Goal: Information Seeking & Learning: Learn about a topic

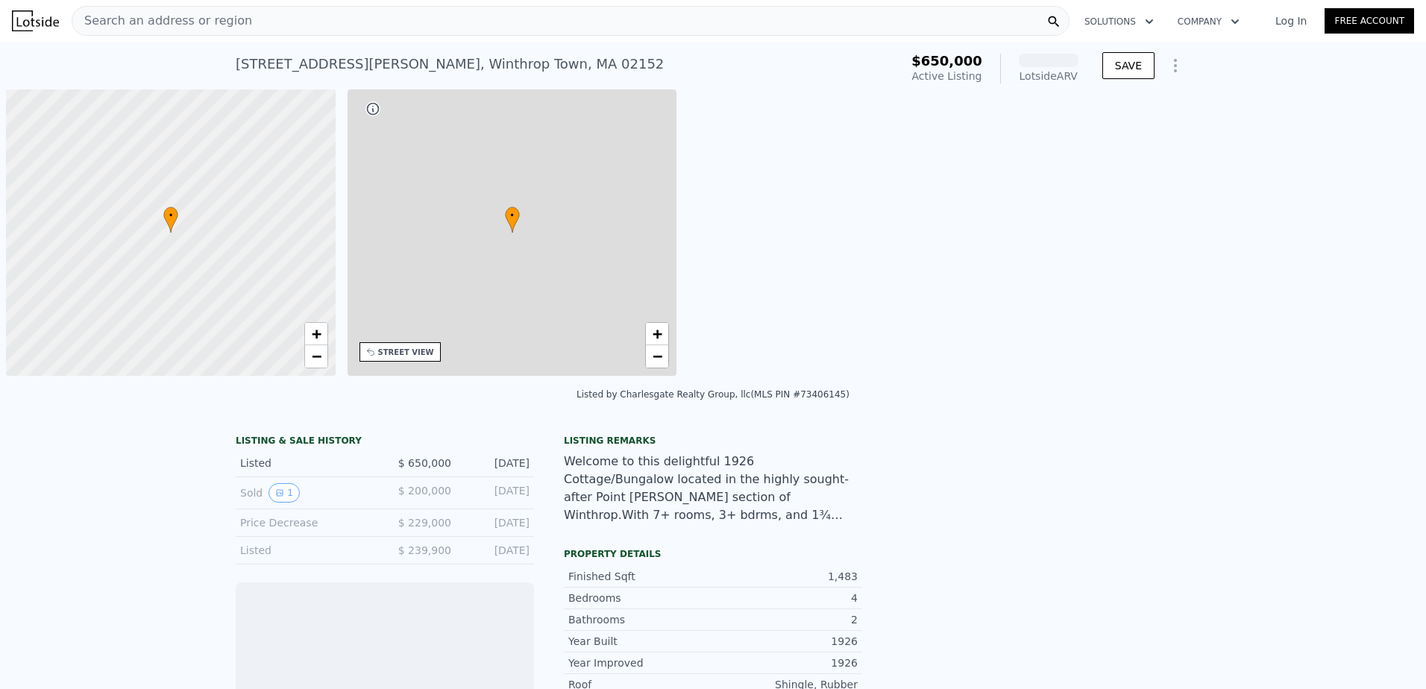
scroll to position [0, 6]
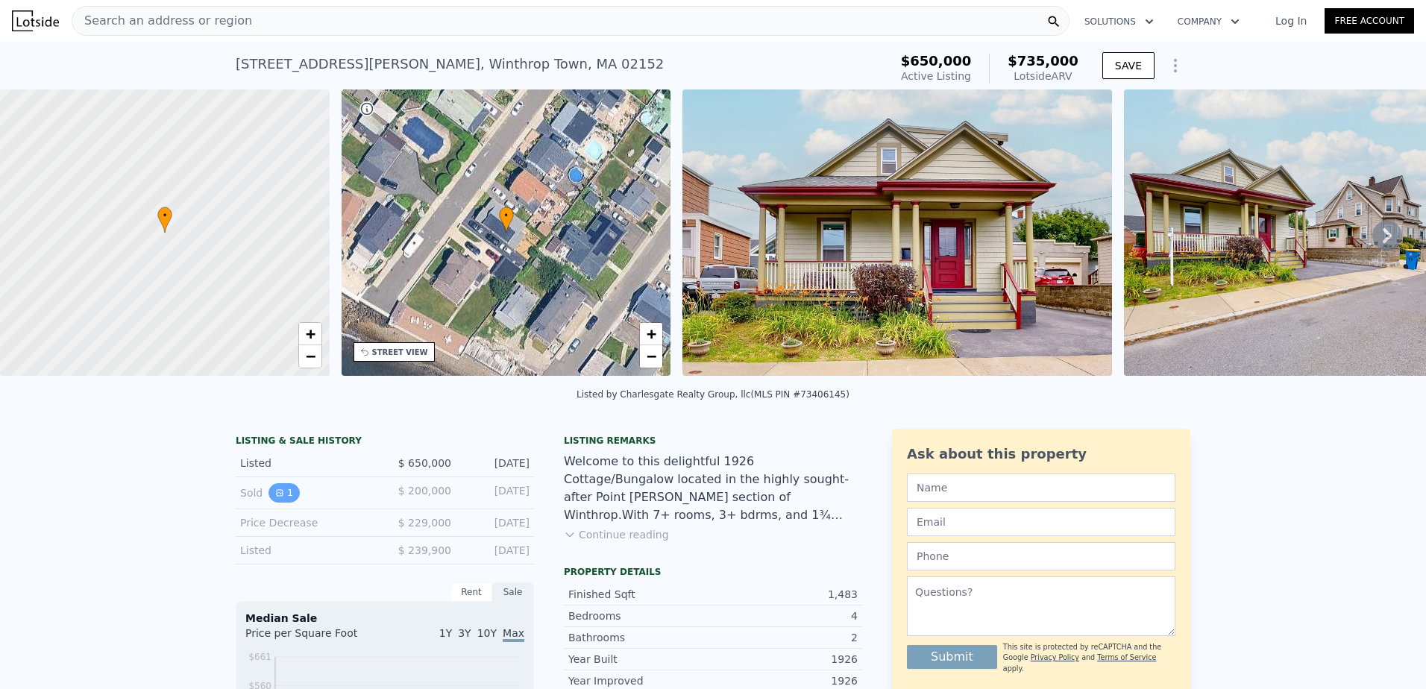
click at [284, 501] on button "1" at bounding box center [284, 492] width 31 height 19
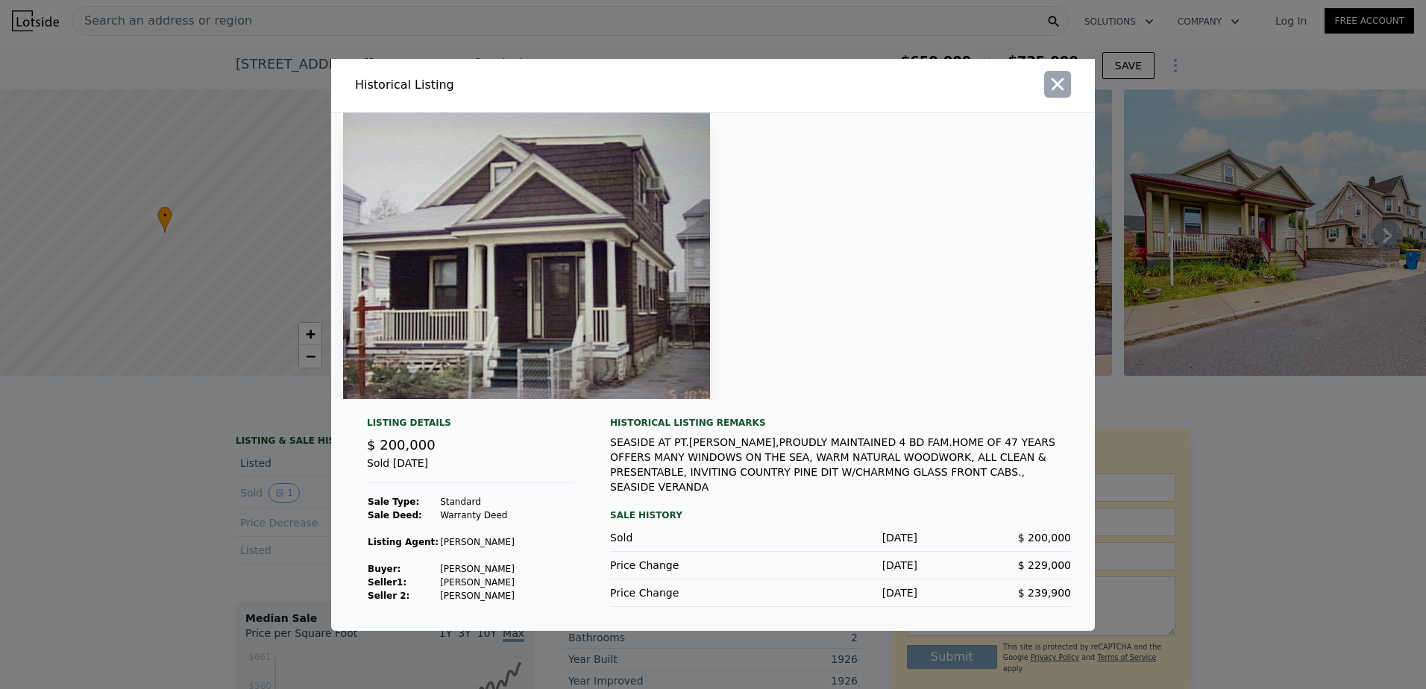
click at [1057, 83] on icon "button" at bounding box center [1057, 84] width 21 height 21
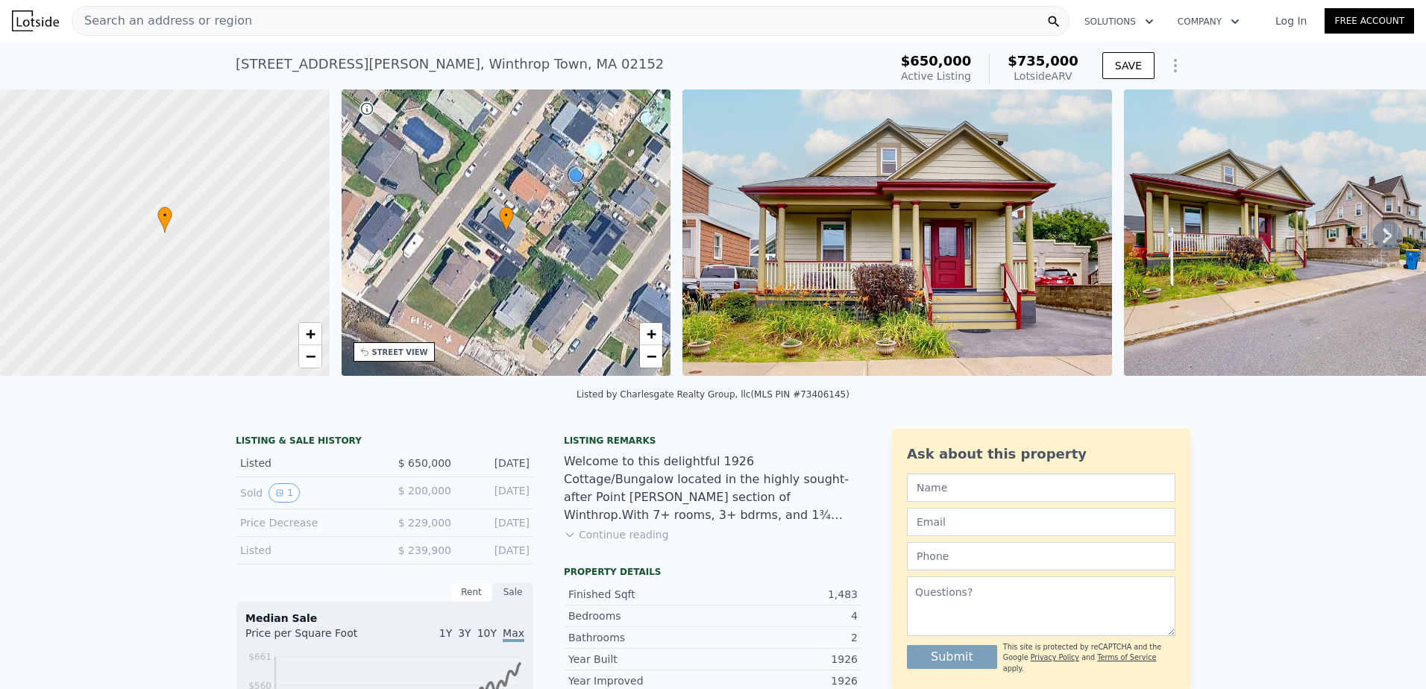
click at [246, 25] on div "Search an address or region" at bounding box center [571, 21] width 998 height 30
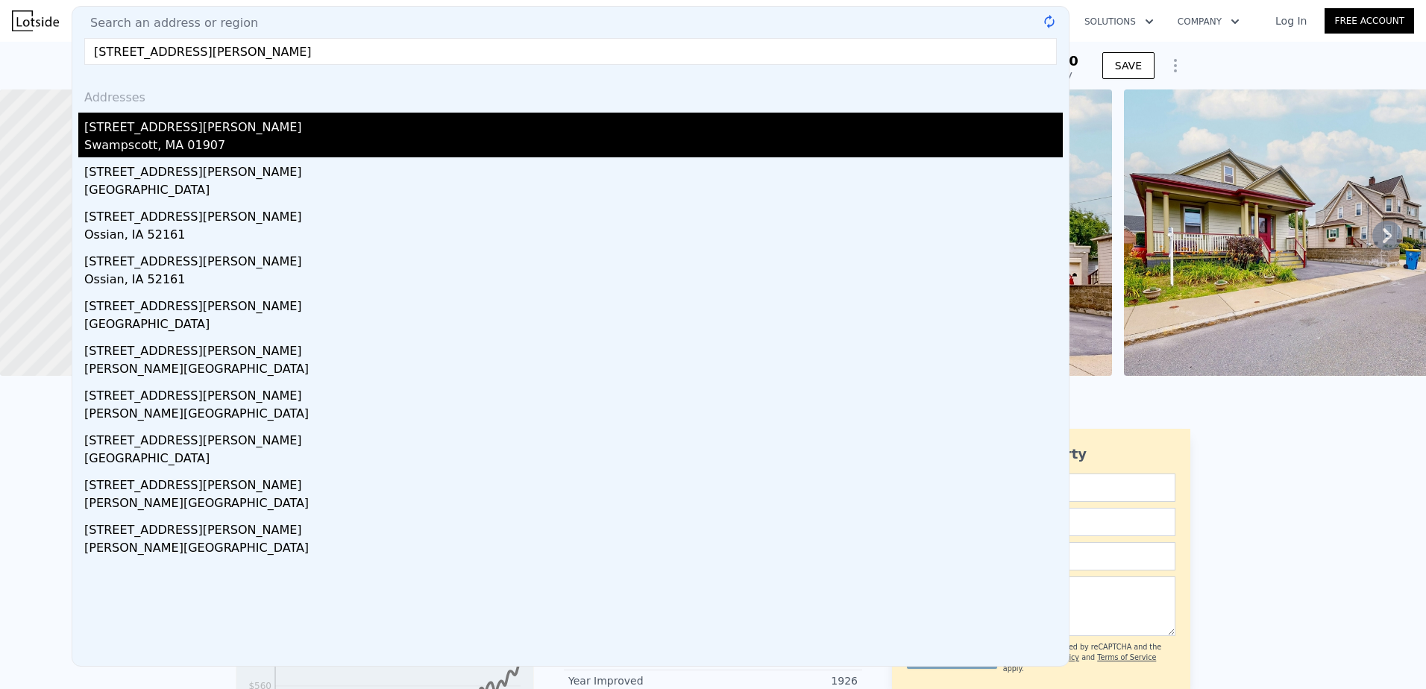
type input "[STREET_ADDRESS][PERSON_NAME]"
click at [201, 128] on div "[STREET_ADDRESS][PERSON_NAME]" at bounding box center [573, 125] width 979 height 24
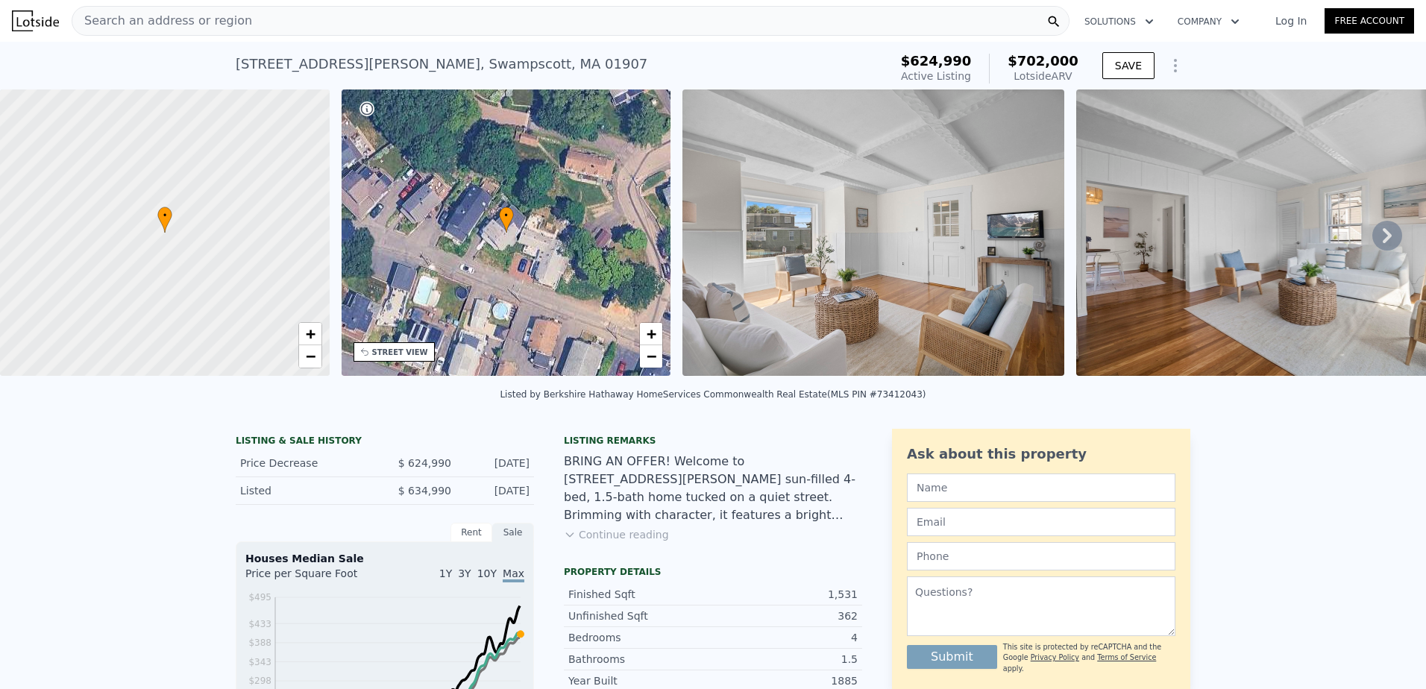
click at [1383, 243] on icon at bounding box center [1387, 235] width 9 height 15
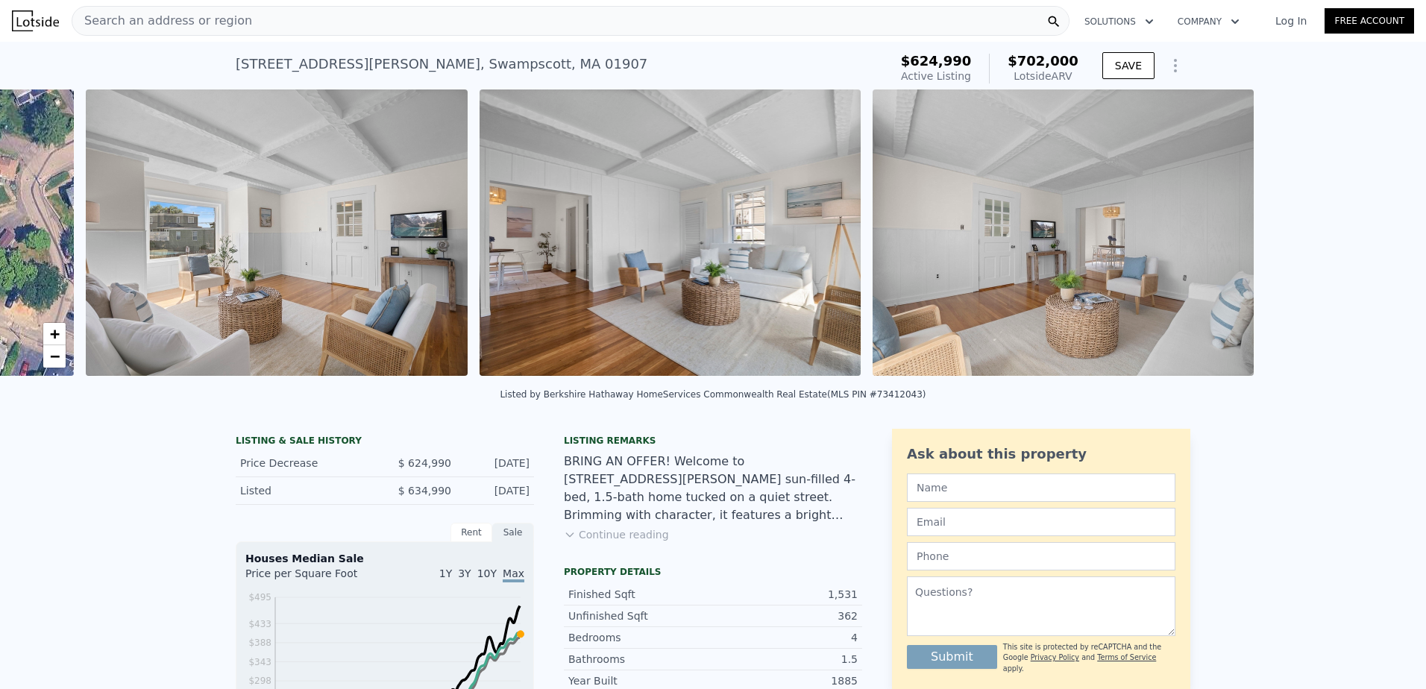
scroll to position [0, 683]
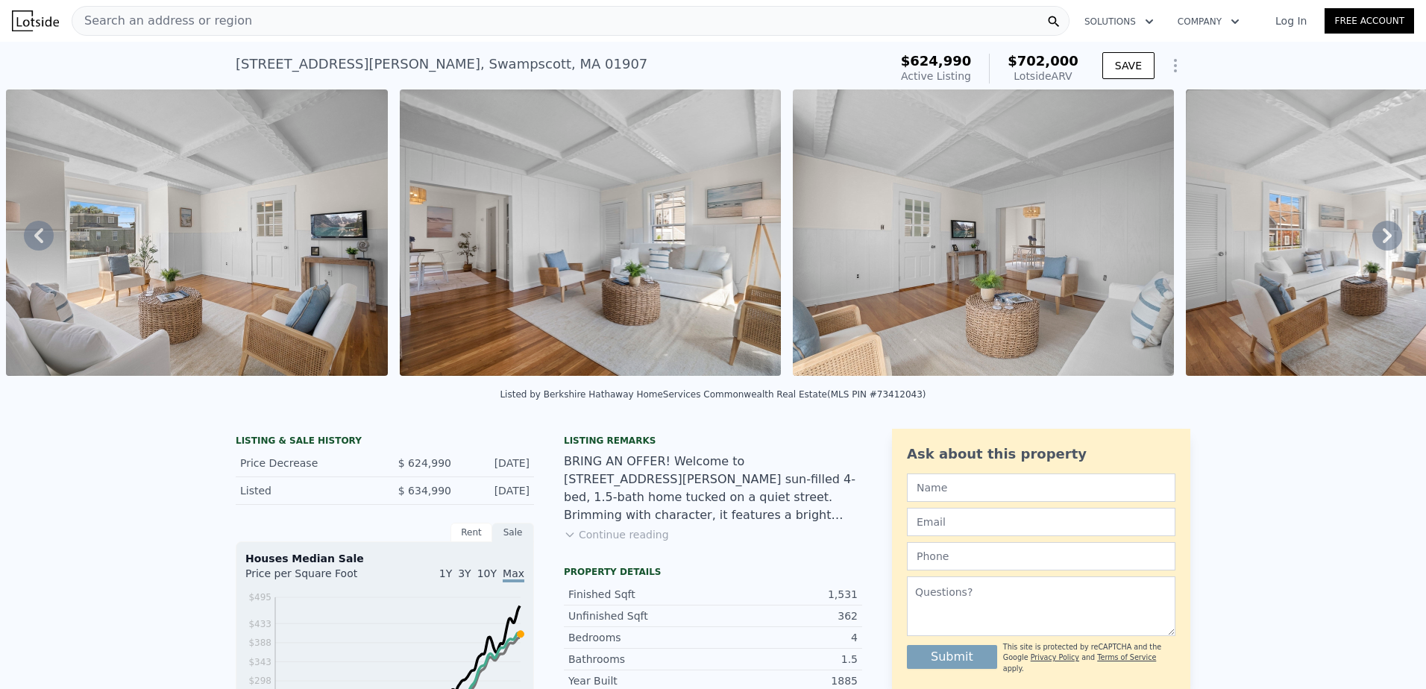
click at [1383, 243] on icon at bounding box center [1387, 235] width 9 height 15
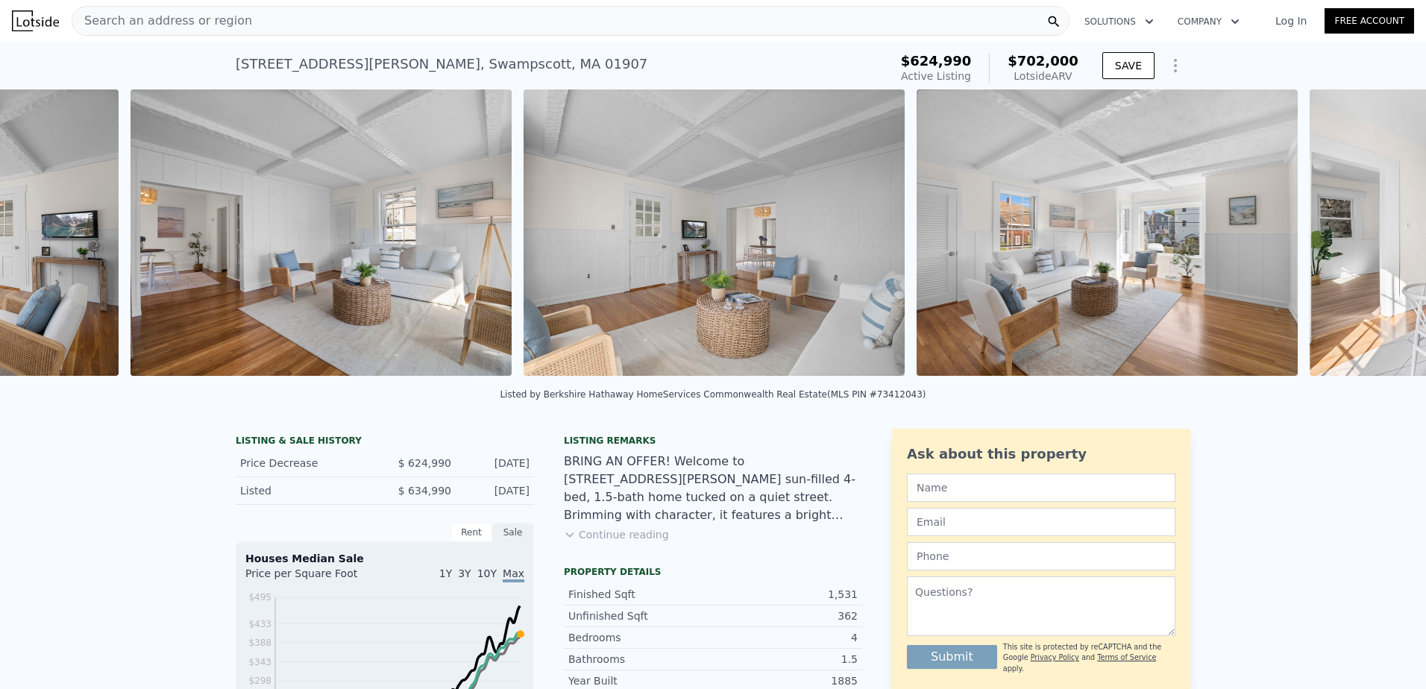
scroll to position [0, 1077]
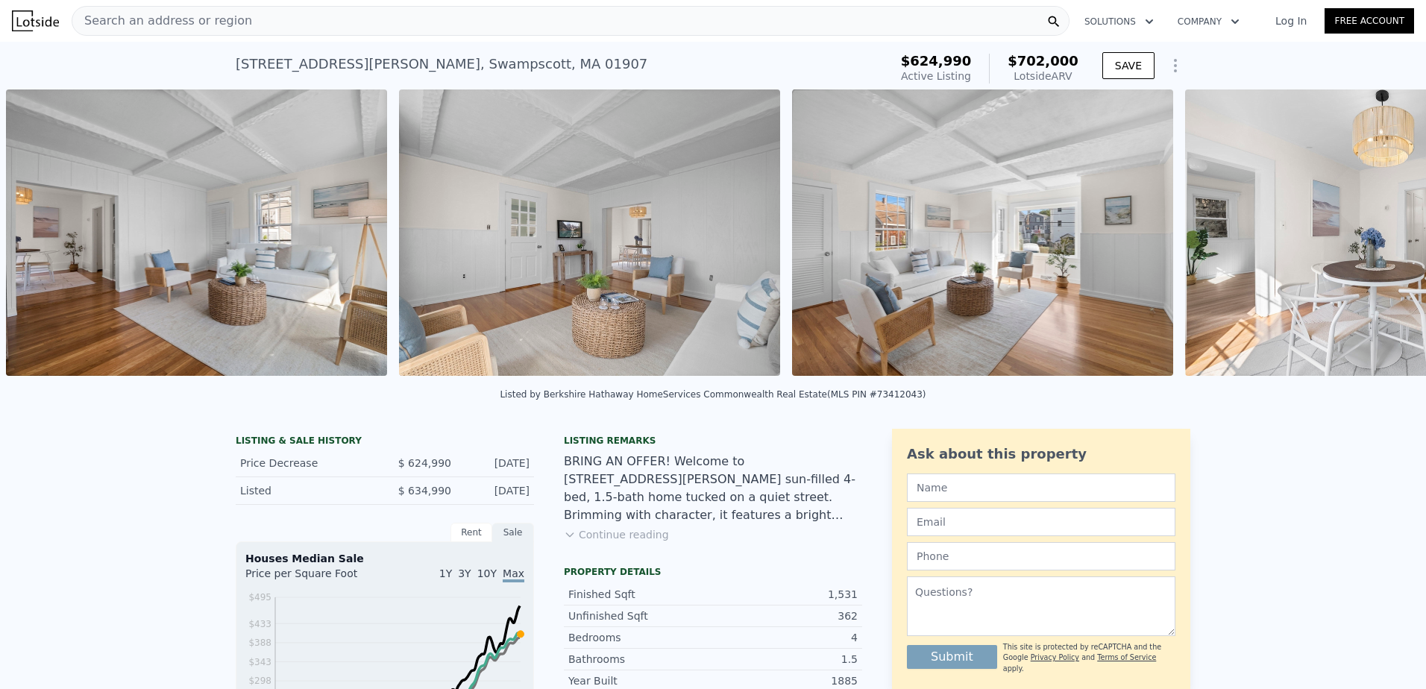
click at [1374, 247] on img at bounding box center [1377, 233] width 382 height 286
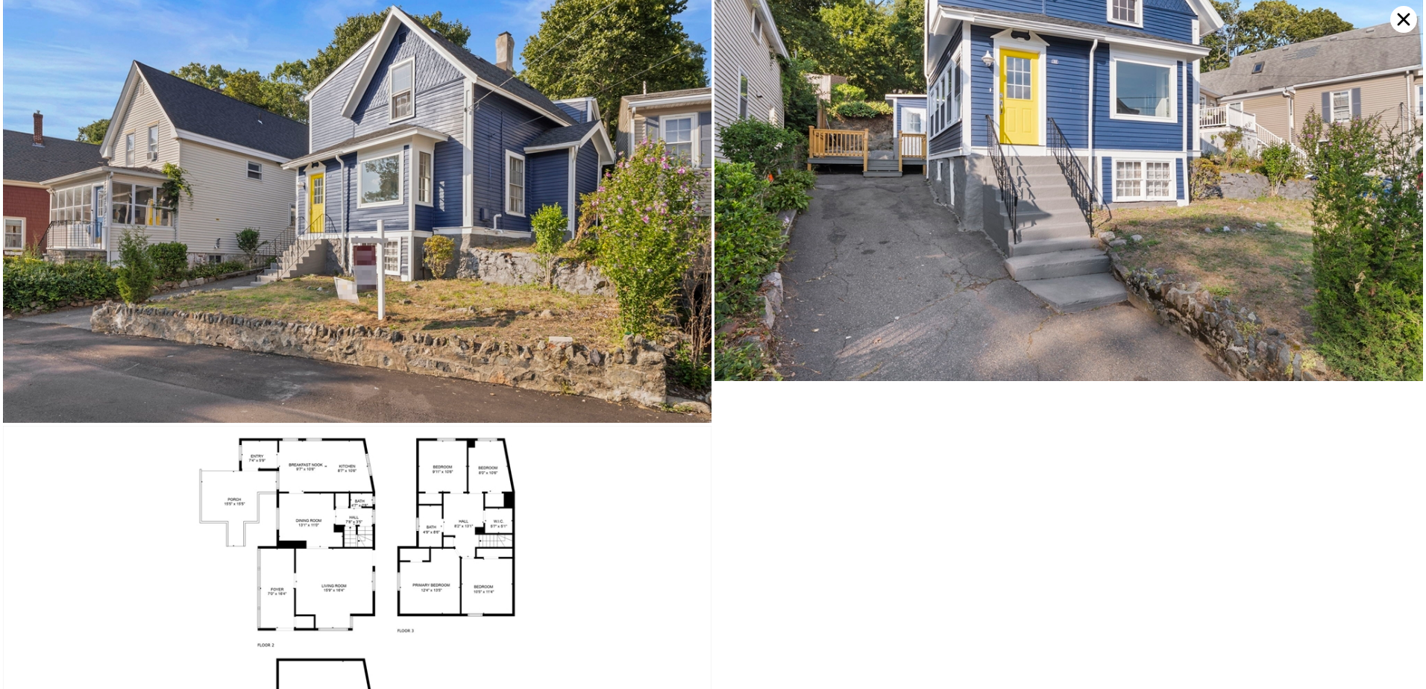
scroll to position [9967, 0]
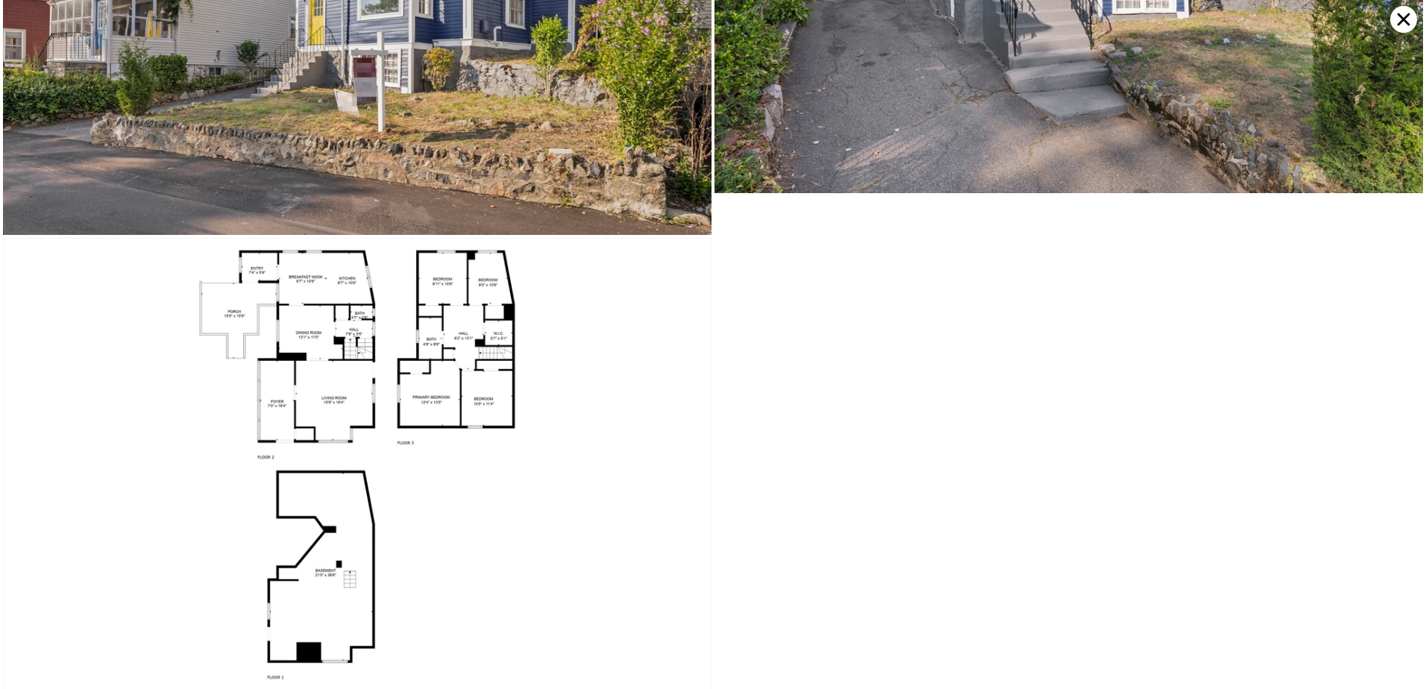
type input "2"
type input "1074"
type input "2000"
type input "2536"
type input "5000"
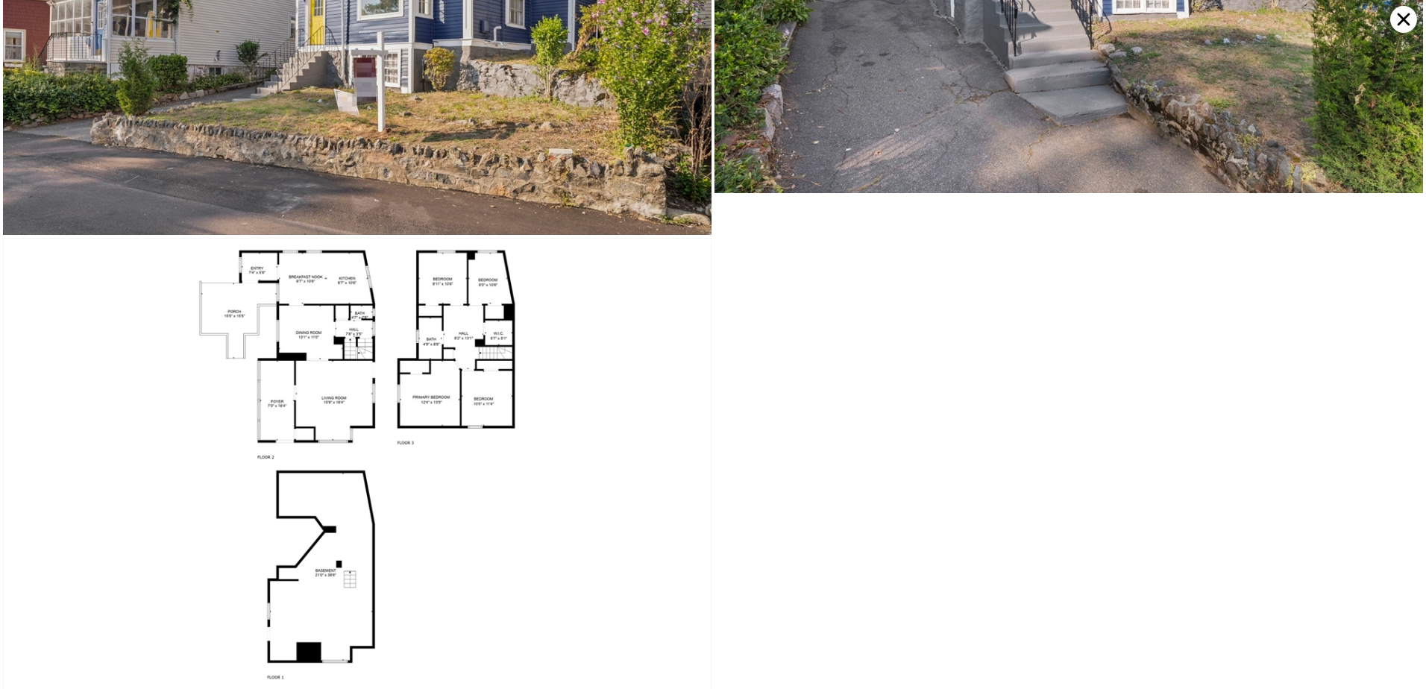
type input "$ 735,000"
type input "6"
type input "-$ 7,822"
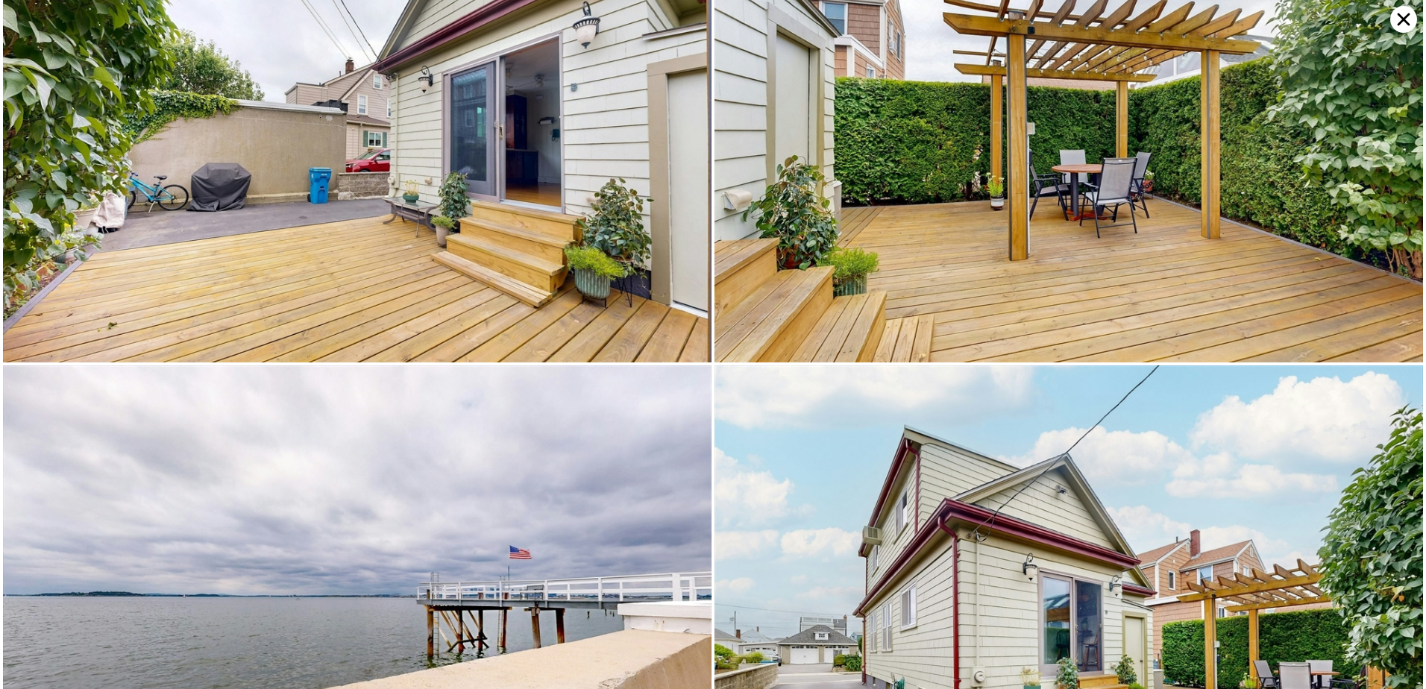
scroll to position [8496, 0]
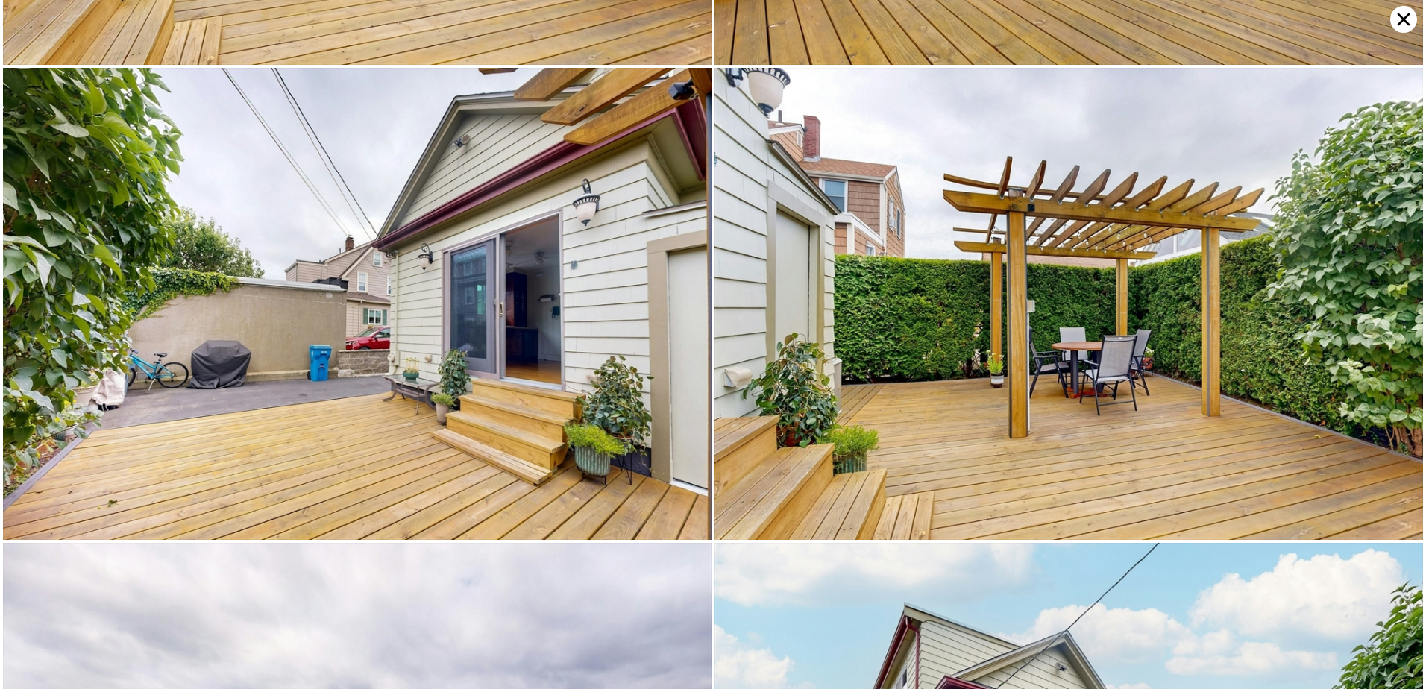
click at [1400, 20] on icon at bounding box center [1404, 19] width 27 height 27
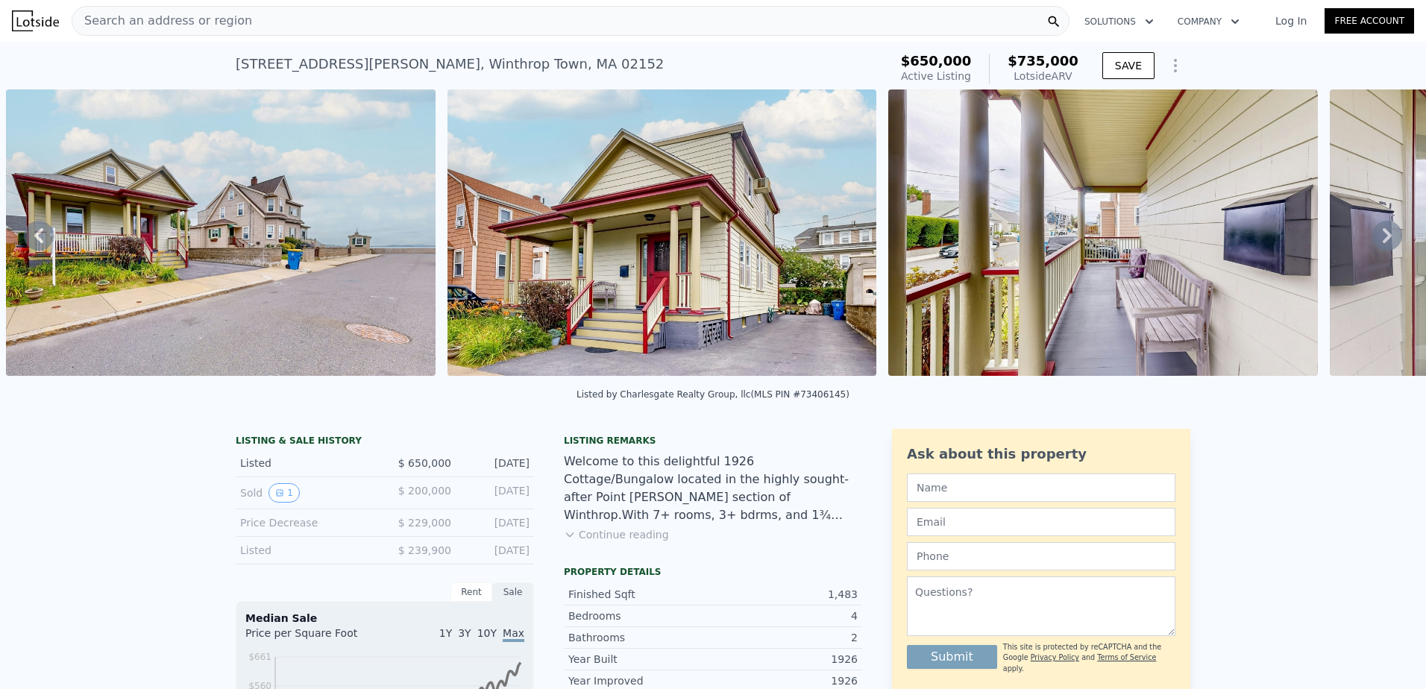
click at [354, 28] on div "Search an address or region" at bounding box center [571, 21] width 998 height 30
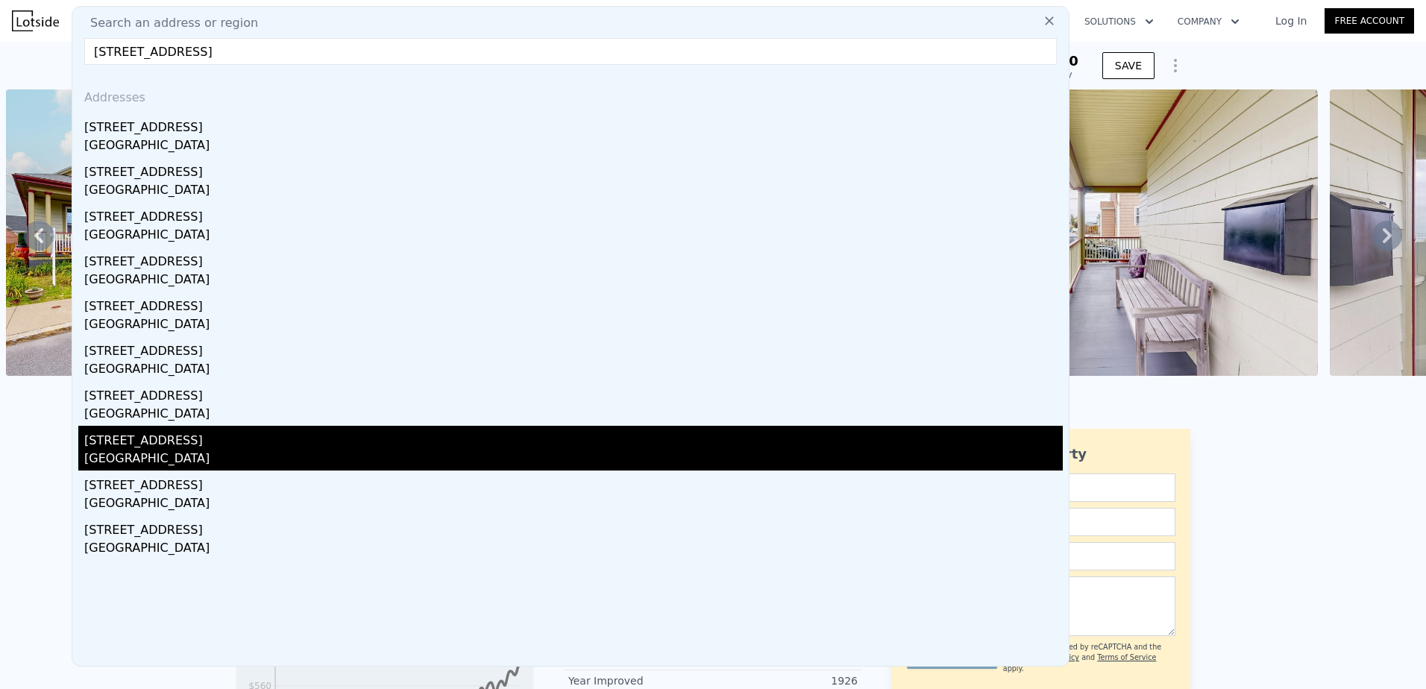
type input "[STREET_ADDRESS]"
click at [145, 436] on div "[STREET_ADDRESS]" at bounding box center [573, 438] width 979 height 24
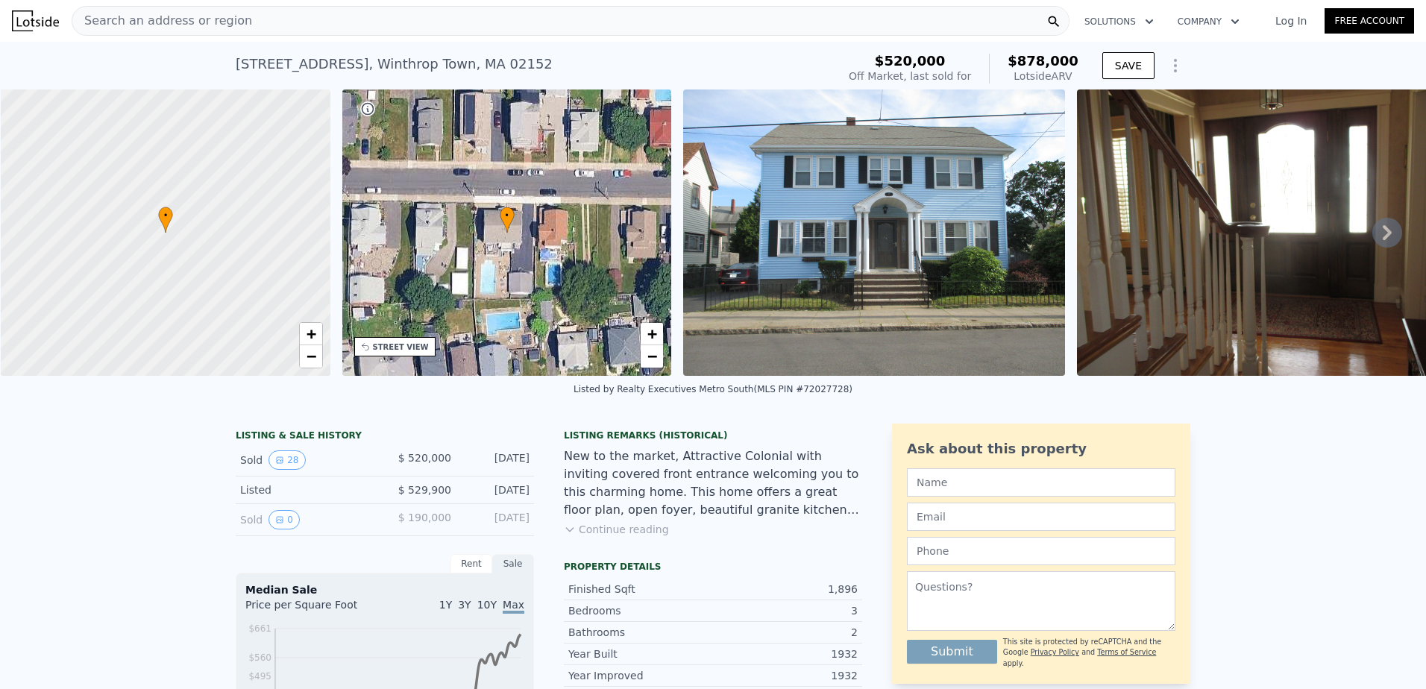
scroll to position [0, 6]
click at [182, 17] on span "Search an address or region" at bounding box center [162, 21] width 180 height 18
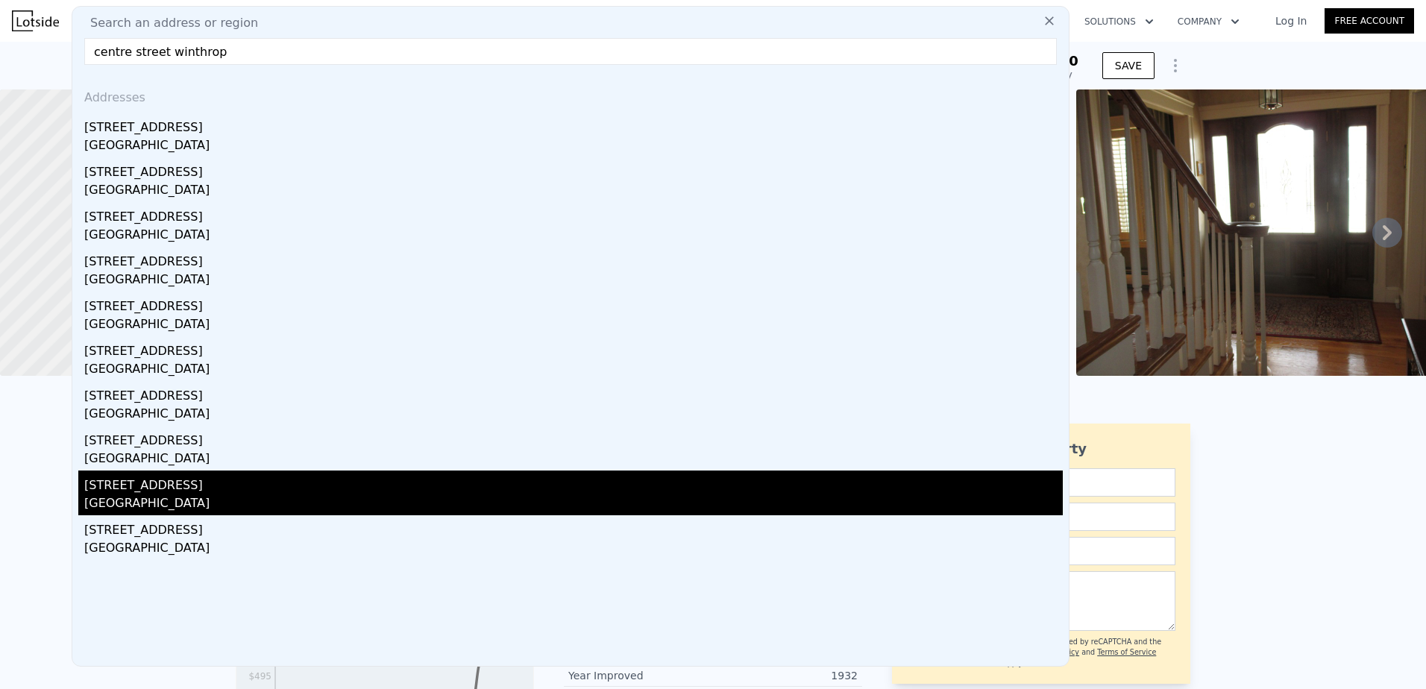
type input "centre street winthrop"
click at [152, 502] on div "[GEOGRAPHIC_DATA]" at bounding box center [573, 505] width 979 height 21
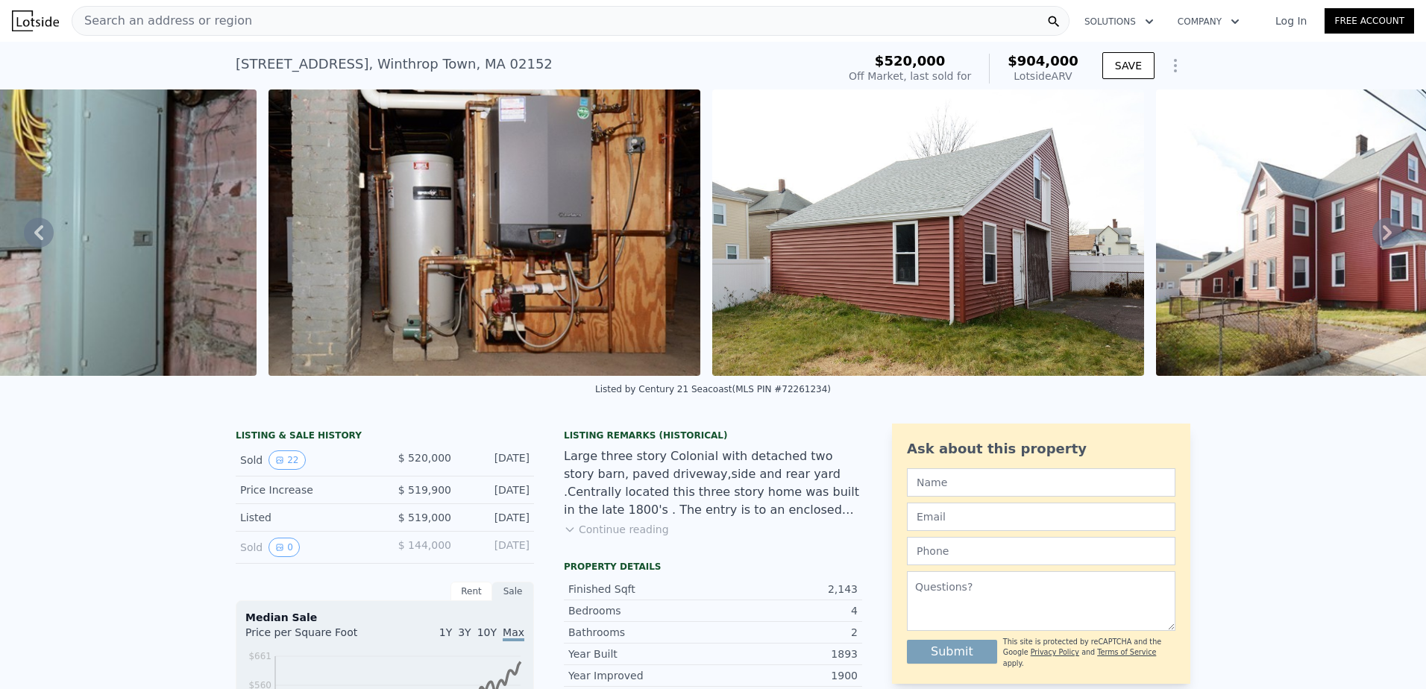
scroll to position [0, 8932]
